Goal: Task Accomplishment & Management: Use online tool/utility

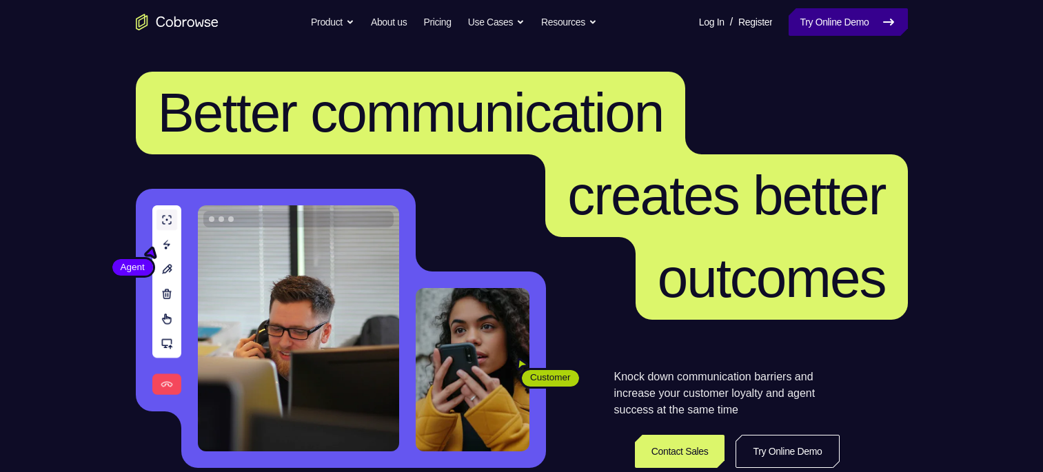
click at [865, 10] on link "Try Online Demo" at bounding box center [848, 22] width 119 height 28
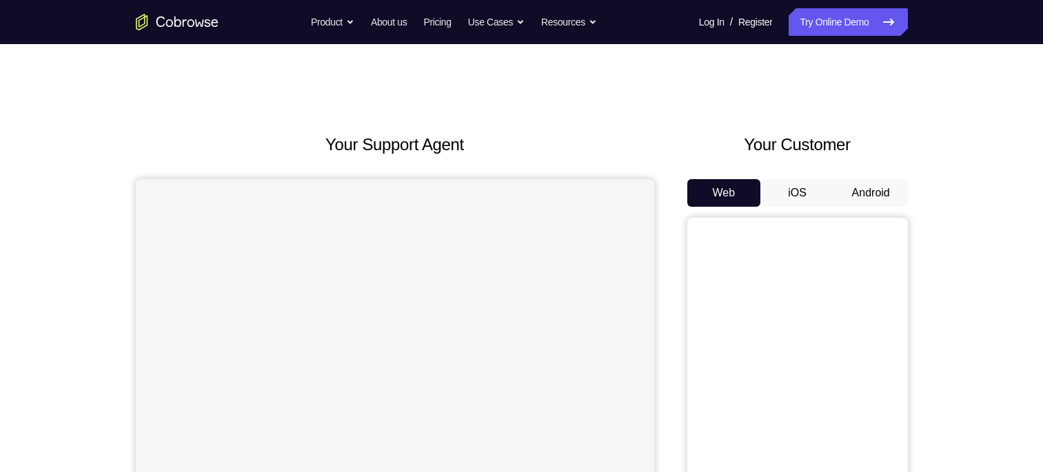
click at [884, 194] on button "Android" at bounding box center [871, 193] width 74 height 28
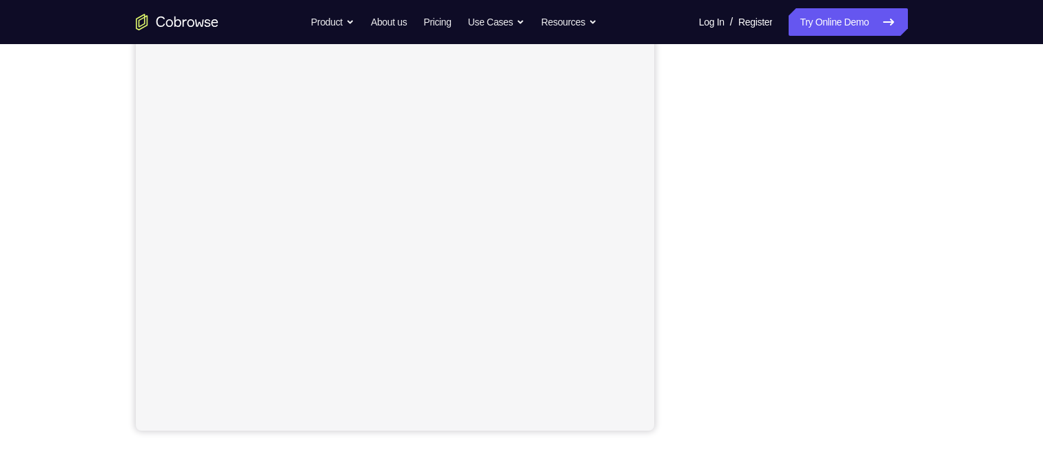
scroll to position [210, 0]
click at [962, 157] on div "Your Support Agent Your Customer Web iOS Android Next Steps We’d be happy to gi…" at bounding box center [522, 289] width 883 height 910
